Goal: Submit feedback/report problem: Submit feedback/report problem

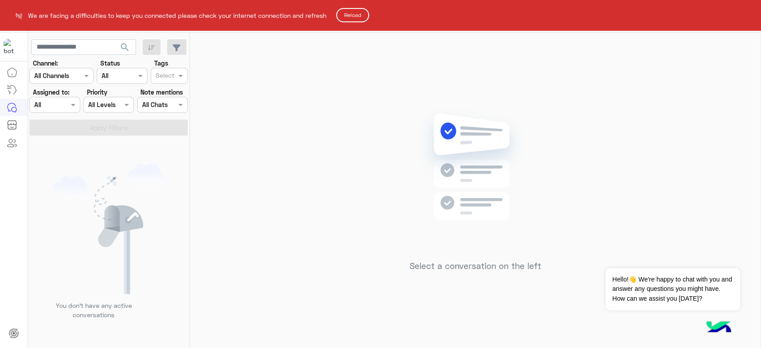
click at [357, 15] on button "Reload" at bounding box center [352, 15] width 33 height 14
